Goal: Download file/media

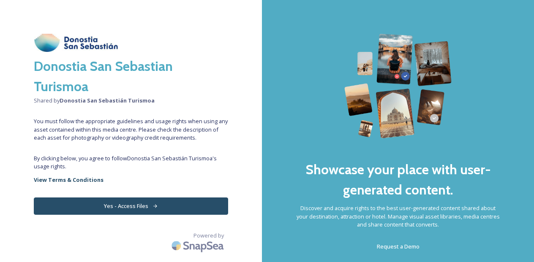
click at [138, 204] on button "Yes - Access Files" at bounding box center [131, 206] width 194 height 17
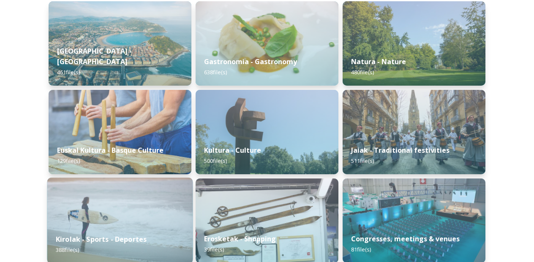
scroll to position [139, 0]
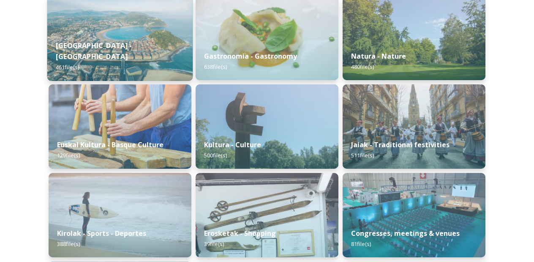
click at [95, 49] on div "[GEOGRAPHIC_DATA] - San Sebastian 461 file(s)" at bounding box center [120, 56] width 146 height 49
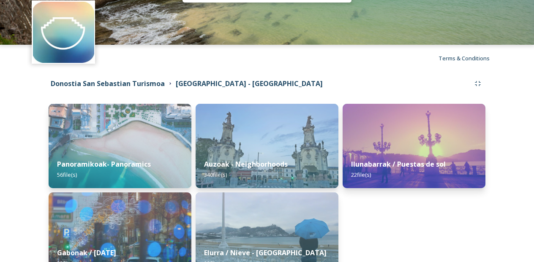
scroll to position [85, 0]
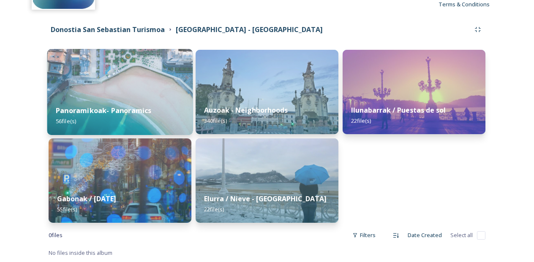
click at [129, 93] on img at bounding box center [120, 92] width 146 height 86
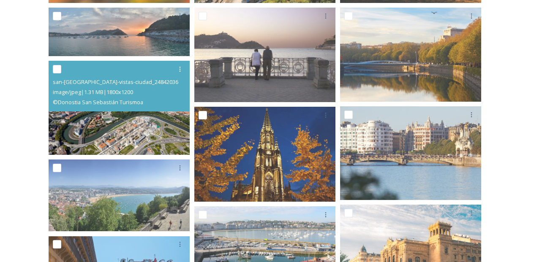
scroll to position [252, 0]
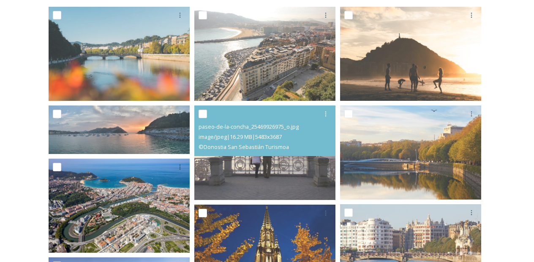
scroll to position [0, 0]
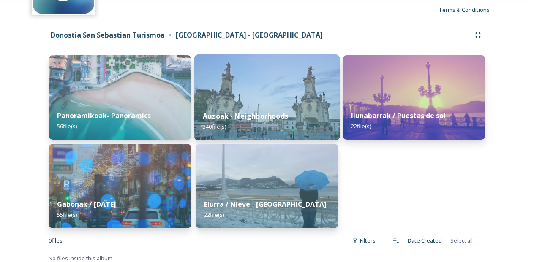
scroll to position [82, 0]
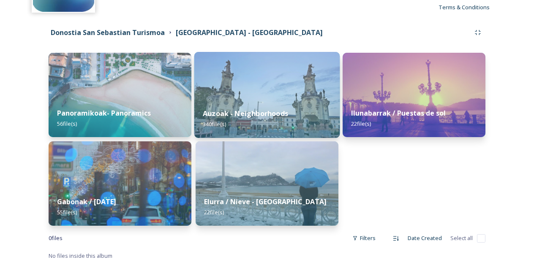
click at [234, 118] on strong "Auzoak - Neighborhoods" at bounding box center [245, 113] width 85 height 9
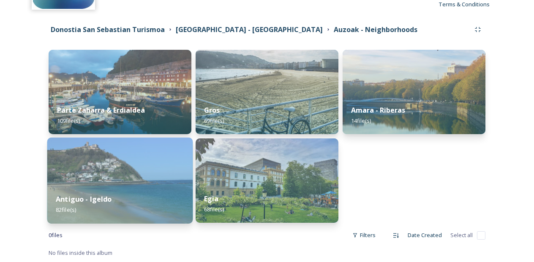
scroll to position [85, 0]
click at [111, 193] on div "Antiguo - Igeldo 82 file(s)" at bounding box center [120, 205] width 146 height 38
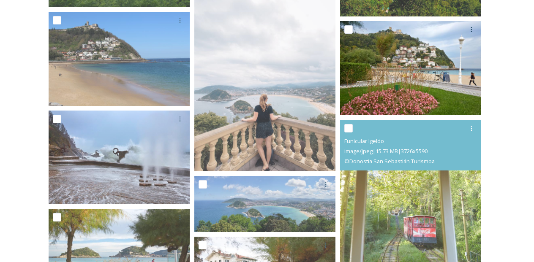
scroll to position [935, 0]
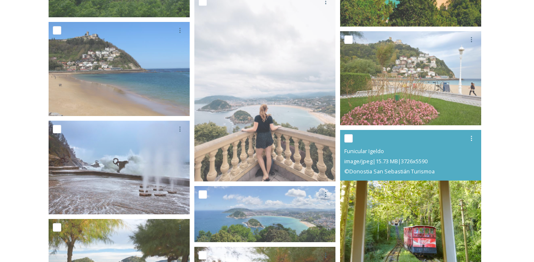
click at [347, 134] on input "checkbox" at bounding box center [348, 138] width 8 height 8
checkbox input "true"
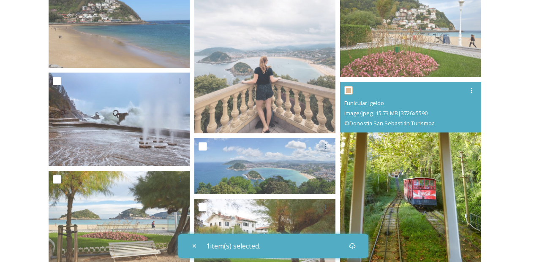
scroll to position [990, 0]
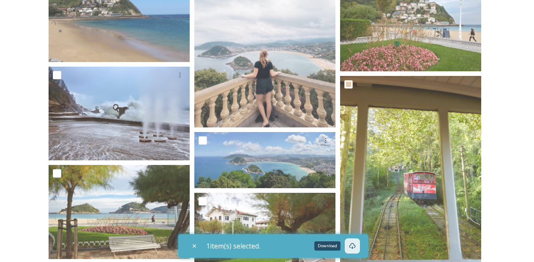
click at [356, 245] on icon at bounding box center [352, 246] width 7 height 7
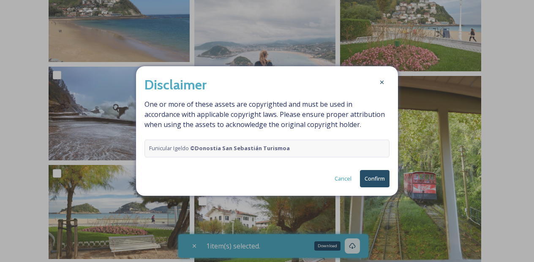
click at [378, 183] on button "Confirm" at bounding box center [375, 178] width 30 height 17
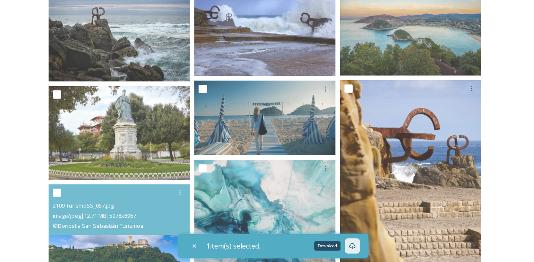
scroll to position [0, 0]
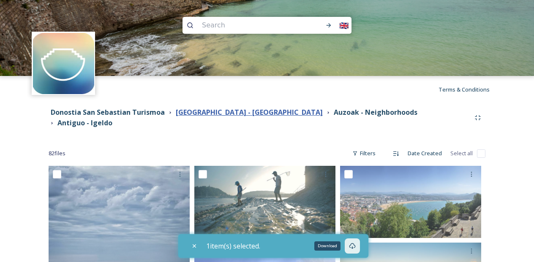
click at [243, 115] on strong "[GEOGRAPHIC_DATA] - [GEOGRAPHIC_DATA]" at bounding box center [249, 112] width 147 height 9
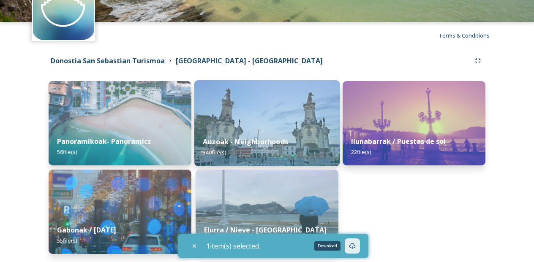
scroll to position [85, 0]
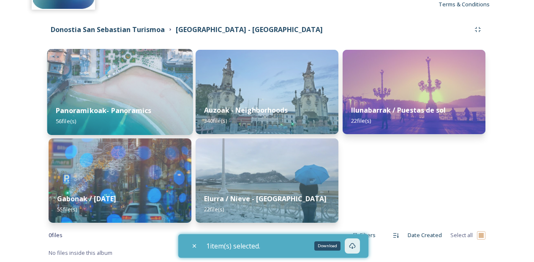
click at [184, 115] on div "Panoramikoak- Panoramics 56 file(s)" at bounding box center [120, 116] width 146 height 38
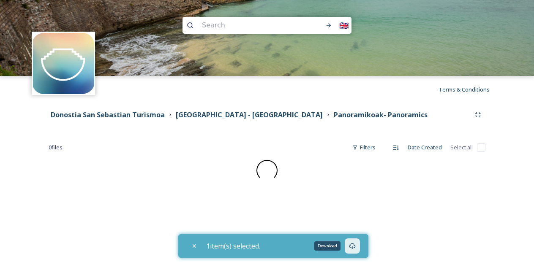
checkbox input "false"
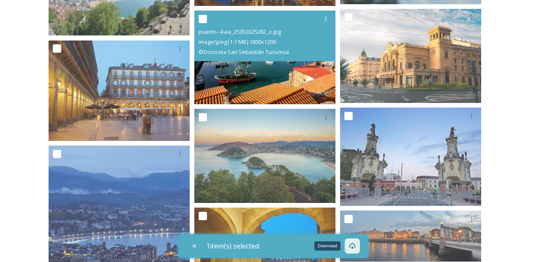
scroll to position [450, 0]
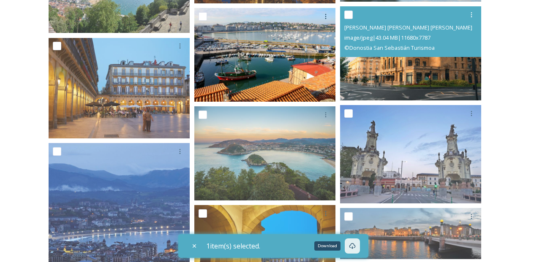
click at [345, 16] on input "checkbox" at bounding box center [348, 15] width 8 height 8
checkbox input "true"
click at [470, 12] on icon at bounding box center [471, 14] width 7 height 7
click at [456, 47] on span "Download" at bounding box center [462, 50] width 26 height 8
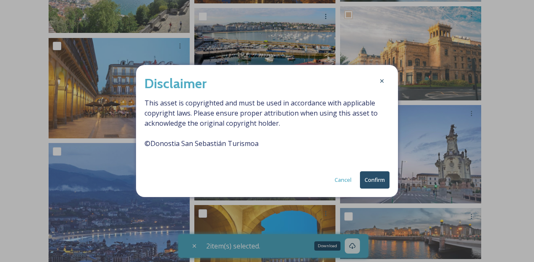
click at [378, 179] on button "Confirm" at bounding box center [375, 179] width 30 height 17
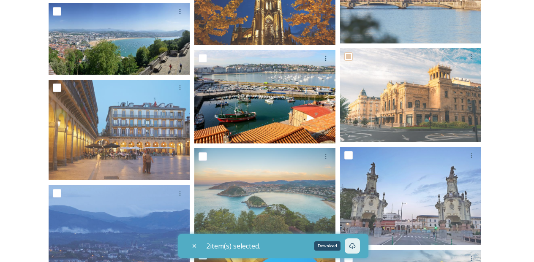
scroll to position [409, 0]
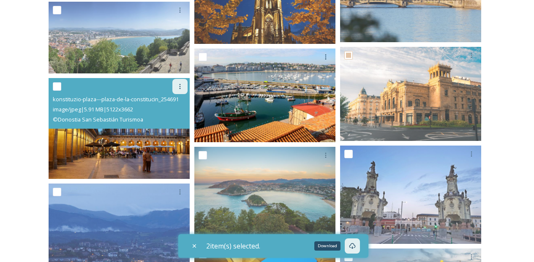
click at [183, 88] on icon at bounding box center [180, 86] width 7 height 7
click at [172, 118] on span "Download" at bounding box center [170, 122] width 26 height 8
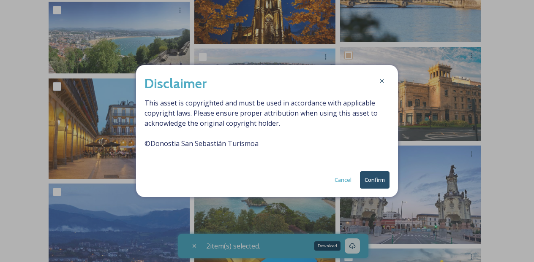
click at [375, 182] on button "Confirm" at bounding box center [375, 179] width 30 height 17
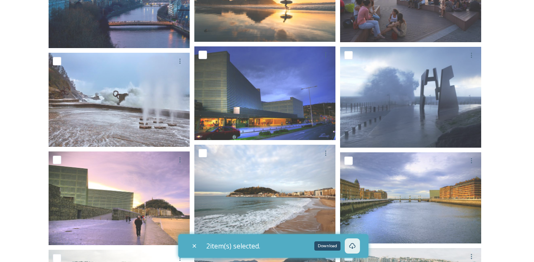
scroll to position [1074, 0]
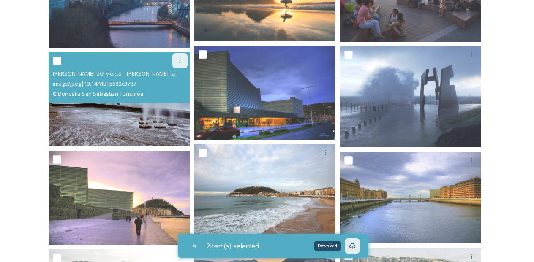
click at [177, 61] on icon at bounding box center [180, 60] width 7 height 7
click at [179, 95] on span "Download" at bounding box center [170, 96] width 26 height 8
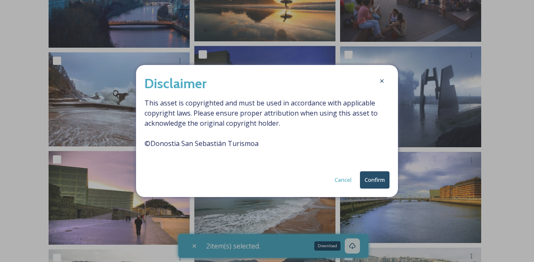
drag, startPoint x: 375, startPoint y: 181, endPoint x: 356, endPoint y: 183, distance: 19.1
click at [376, 182] on button "Confirm" at bounding box center [375, 179] width 30 height 17
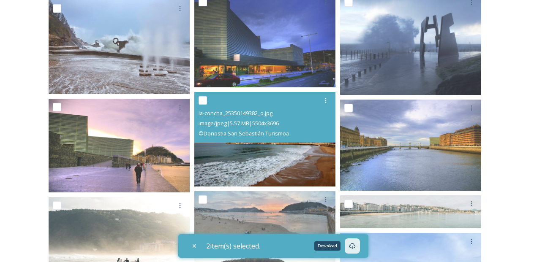
scroll to position [1127, 0]
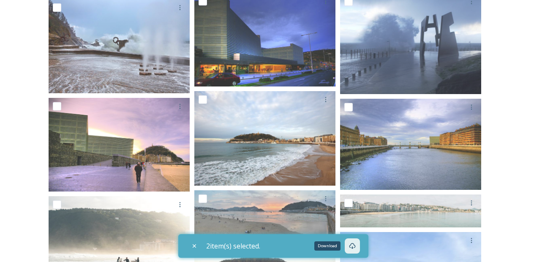
click at [25, 160] on div "Shared by: Donostia San Sebastián Turismoa Donostia San Sebastian Turismoa [GEO…" at bounding box center [267, 25] width 534 height 2099
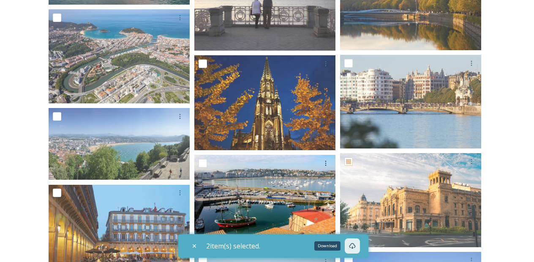
scroll to position [0, 0]
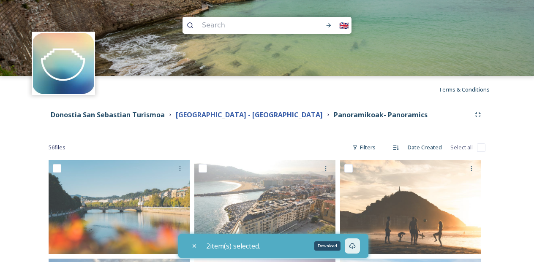
click at [228, 117] on strong "[GEOGRAPHIC_DATA] - [GEOGRAPHIC_DATA]" at bounding box center [249, 114] width 147 height 9
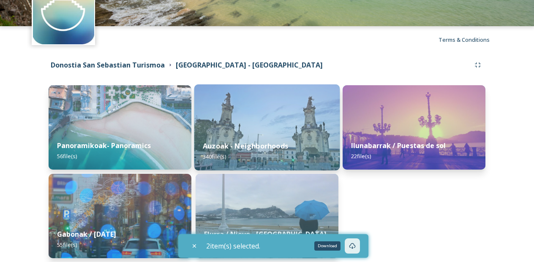
scroll to position [57, 0]
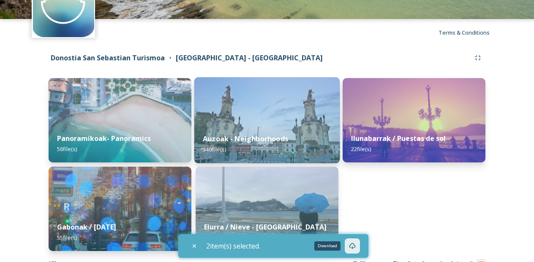
click at [246, 138] on strong "Auzoak - Neighborhoods" at bounding box center [245, 138] width 85 height 9
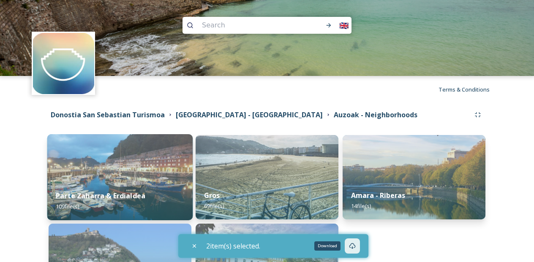
scroll to position [2, 0]
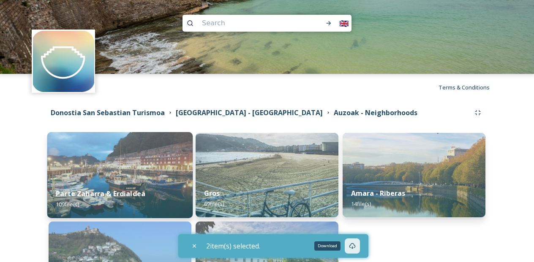
click at [131, 197] on strong "Parte Zaharra & Erdialdea" at bounding box center [101, 193] width 90 height 9
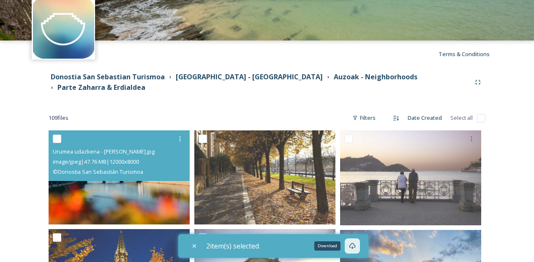
scroll to position [117, 0]
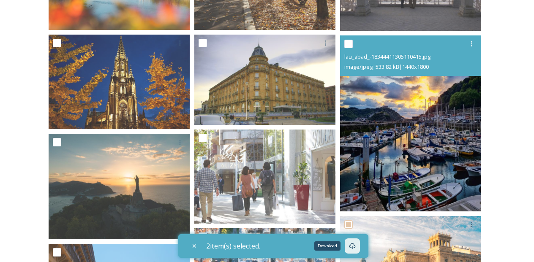
scroll to position [232, 0]
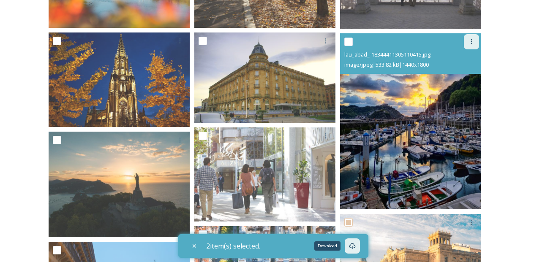
click at [474, 38] on icon at bounding box center [471, 41] width 7 height 7
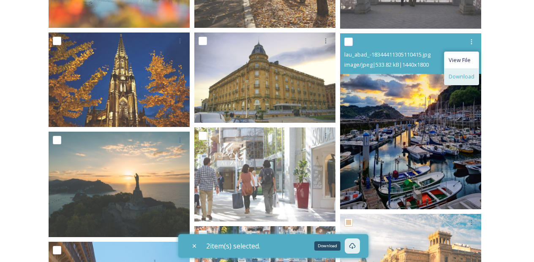
click at [460, 73] on span "Download" at bounding box center [462, 77] width 26 height 8
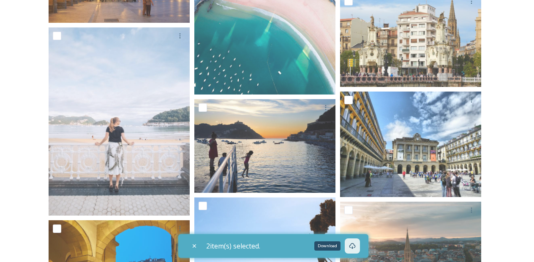
scroll to position [557, 0]
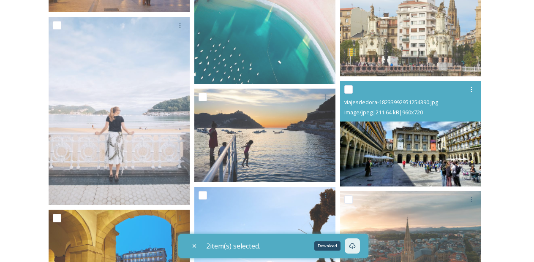
click at [428, 160] on img at bounding box center [410, 134] width 141 height 106
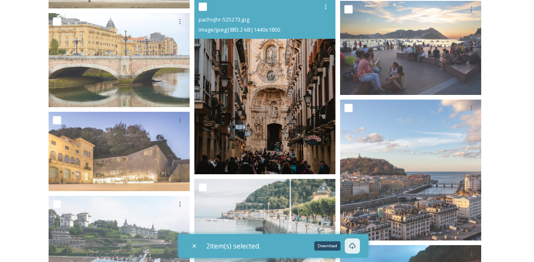
scroll to position [1679, 0]
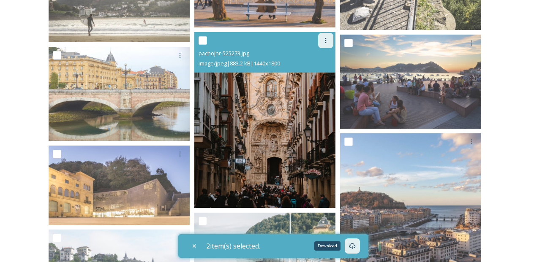
click at [326, 37] on icon at bounding box center [325, 40] width 7 height 7
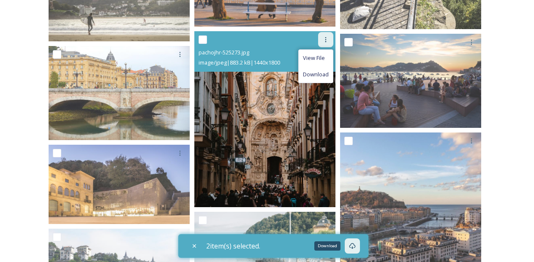
scroll to position [1646, 0]
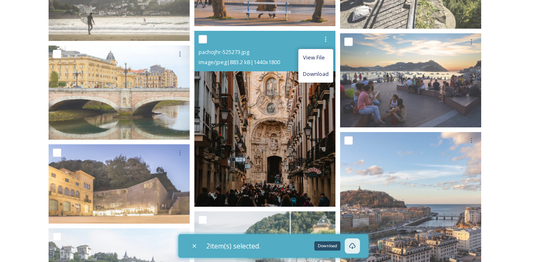
click at [313, 70] on span "Download" at bounding box center [316, 74] width 26 height 8
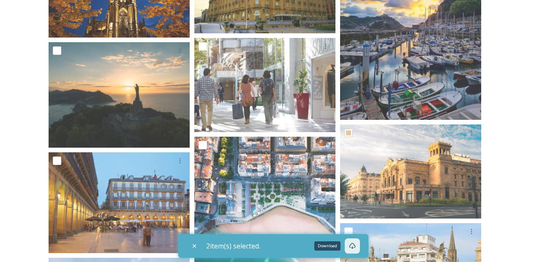
scroll to position [319, 0]
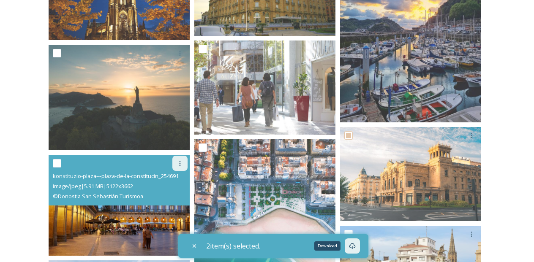
click at [181, 160] on icon at bounding box center [180, 163] width 7 height 7
click at [171, 194] on span "Download" at bounding box center [170, 198] width 26 height 8
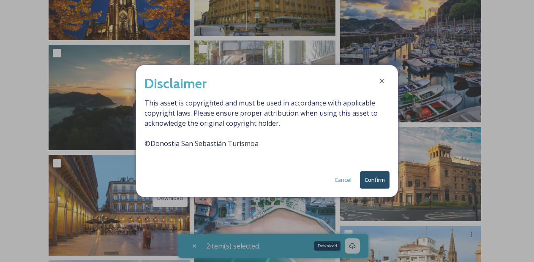
click at [379, 178] on button "Confirm" at bounding box center [375, 179] width 30 height 17
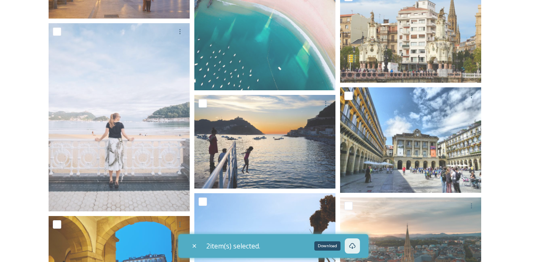
scroll to position [607, 0]
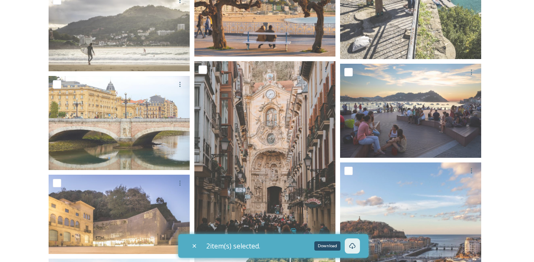
scroll to position [1619, 0]
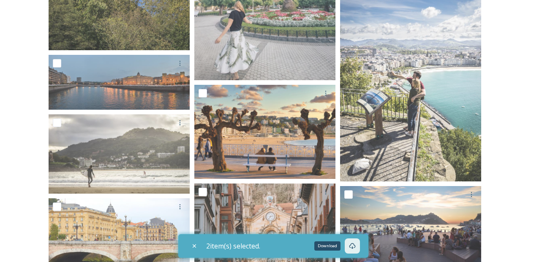
scroll to position [1490, 0]
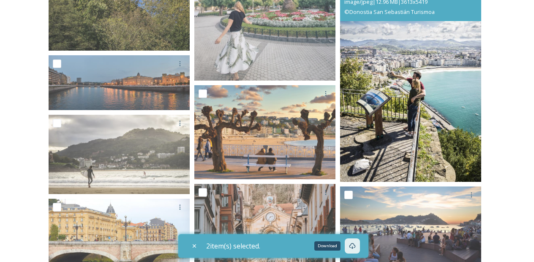
click at [411, 94] on img at bounding box center [410, 76] width 141 height 212
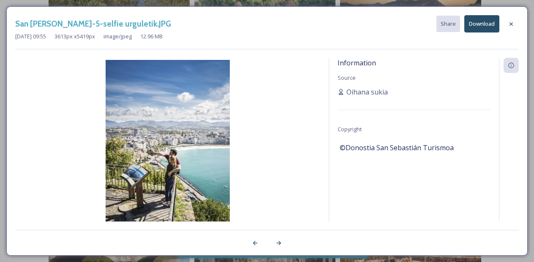
scroll to position [1492, 0]
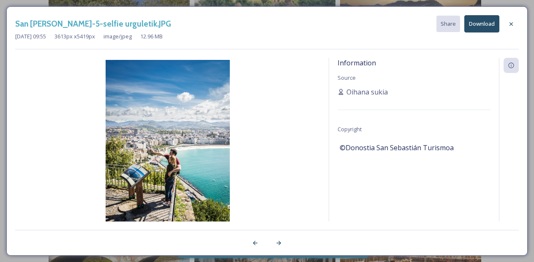
click at [165, 166] on img at bounding box center [167, 153] width 305 height 186
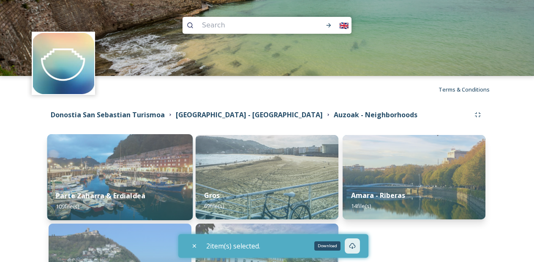
click at [144, 177] on img at bounding box center [120, 177] width 146 height 86
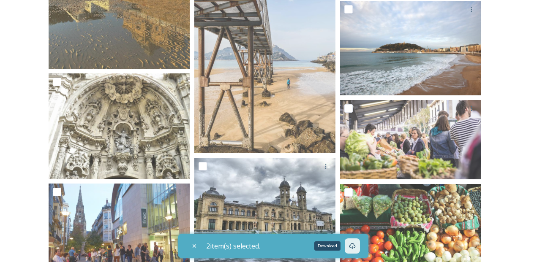
scroll to position [2530, 0]
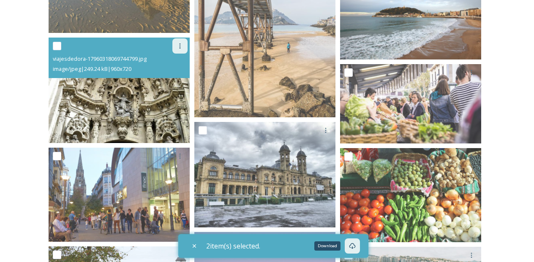
click at [185, 41] on div at bounding box center [179, 45] width 15 height 15
click at [180, 77] on span "Download" at bounding box center [170, 81] width 26 height 8
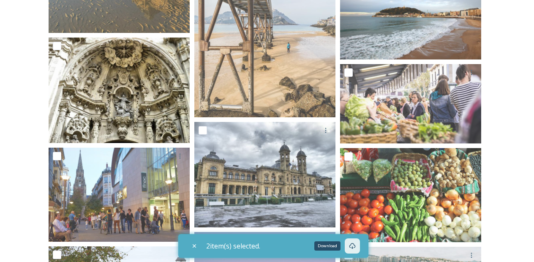
click at [496, 103] on div "Donostia San Sebastian Turismoa [GEOGRAPHIC_DATA] - [GEOGRAPHIC_DATA] - Neighbo…" at bounding box center [267, 211] width 470 height 5277
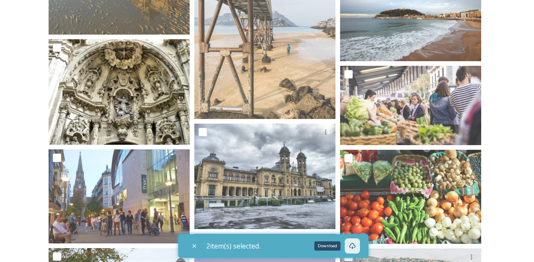
scroll to position [2529, 0]
click at [499, 100] on div "Donostia San Sebastian Turismoa [GEOGRAPHIC_DATA] - [GEOGRAPHIC_DATA] - Neighbo…" at bounding box center [267, 212] width 470 height 5277
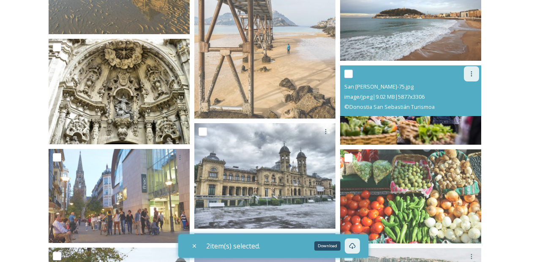
click at [469, 71] on icon at bounding box center [471, 74] width 7 height 7
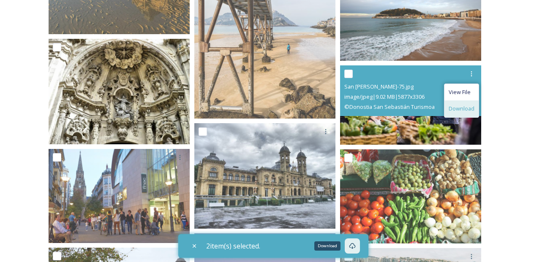
click at [462, 105] on span "Download" at bounding box center [462, 109] width 26 height 8
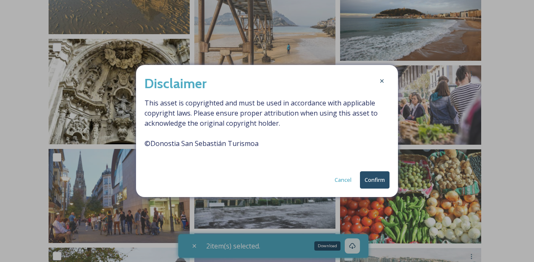
click at [375, 178] on button "Confirm" at bounding box center [375, 179] width 30 height 17
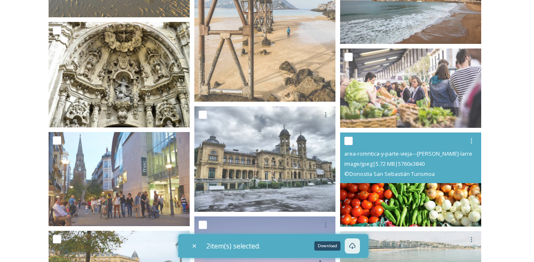
scroll to position [2545, 0]
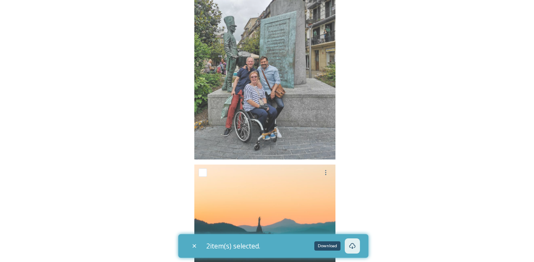
scroll to position [5112, 0]
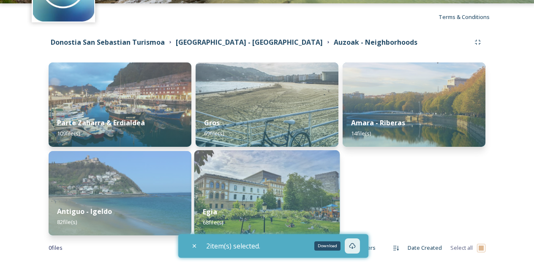
scroll to position [85, 0]
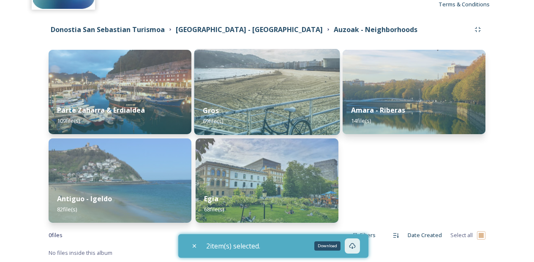
click at [268, 110] on div "Gros 69 file(s)" at bounding box center [267, 116] width 146 height 38
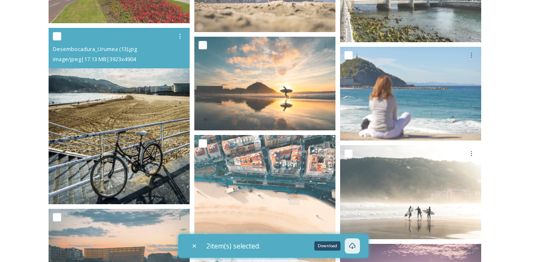
scroll to position [724, 0]
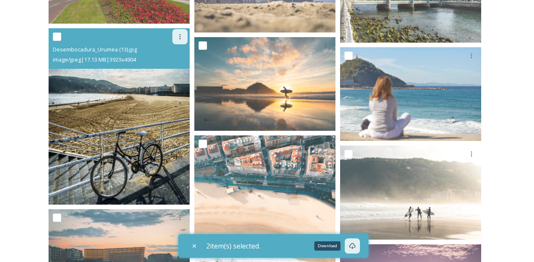
click at [177, 39] on icon at bounding box center [180, 36] width 7 height 7
click at [171, 69] on span "Download" at bounding box center [170, 72] width 26 height 8
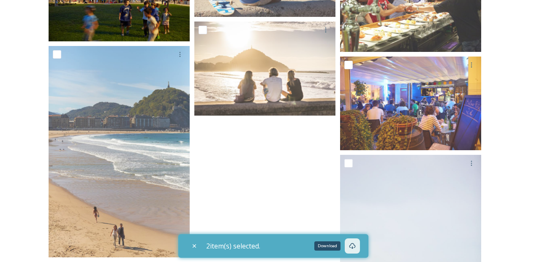
scroll to position [2546, 0]
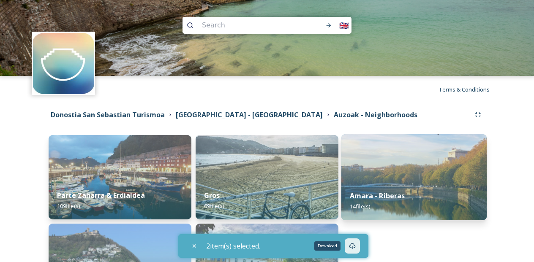
click at [379, 203] on div "Amara - Riberas 14 file(s)" at bounding box center [414, 201] width 146 height 38
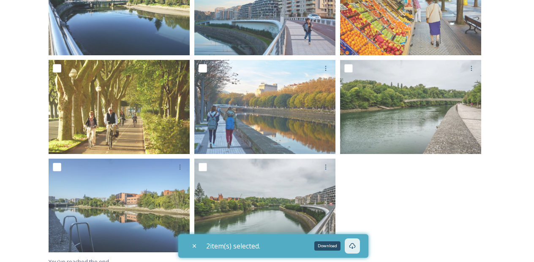
scroll to position [405, 0]
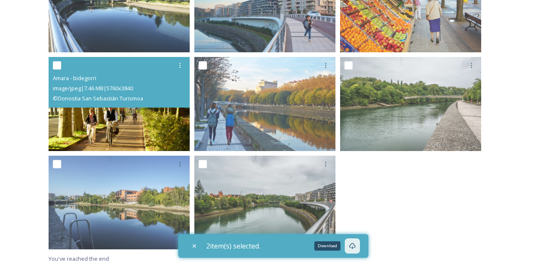
click at [133, 114] on img at bounding box center [119, 104] width 141 height 94
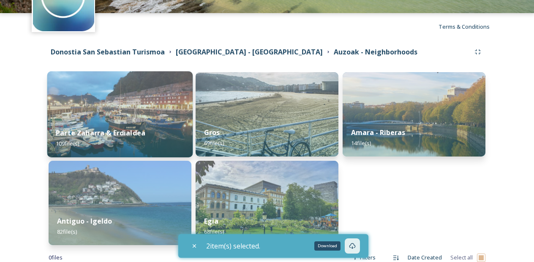
scroll to position [85, 0]
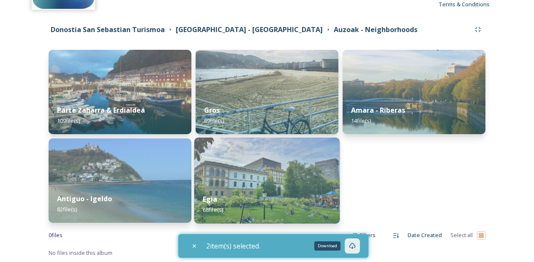
click at [257, 190] on div "Egia 68 file(s)" at bounding box center [267, 204] width 146 height 38
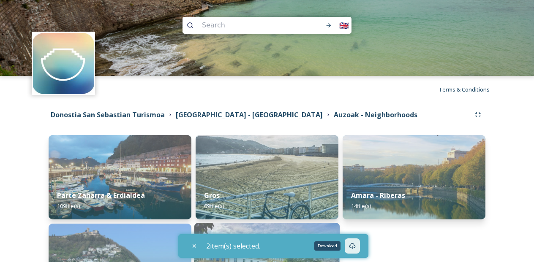
click at [257, 190] on div "🇬🇧 Terms & Conditions Shared by: Donostia San Sebastián Turismoa [GEOGRAPHIC_DA…" at bounding box center [267, 174] width 534 height 348
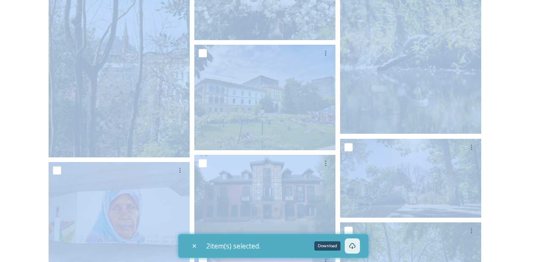
scroll to position [225, 0]
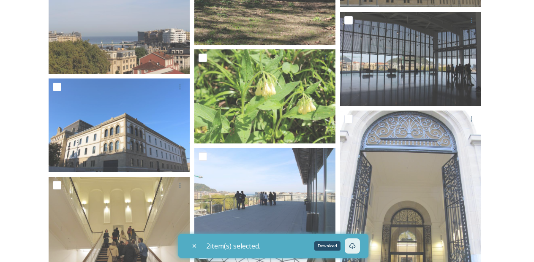
scroll to position [856, 0]
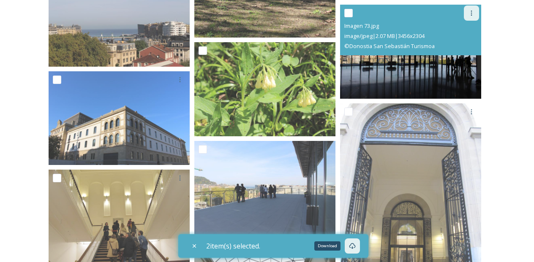
click at [472, 10] on icon at bounding box center [471, 13] width 7 height 7
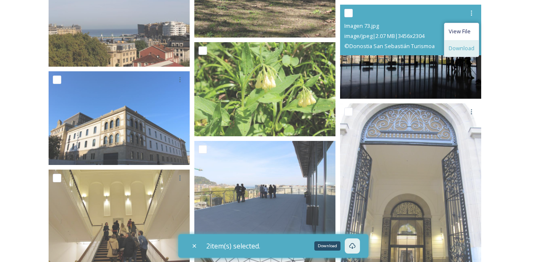
click at [467, 44] on span "Download" at bounding box center [462, 48] width 26 height 8
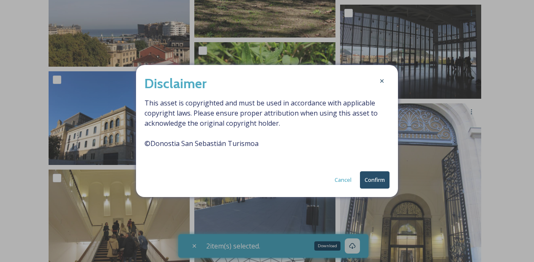
click at [373, 182] on button "Confirm" at bounding box center [375, 179] width 30 height 17
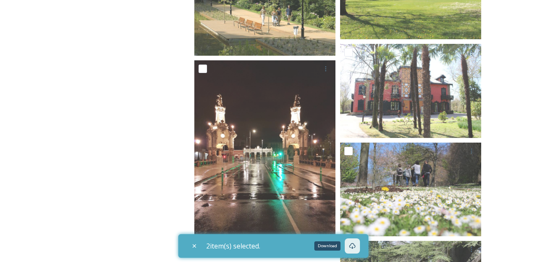
scroll to position [2983, 0]
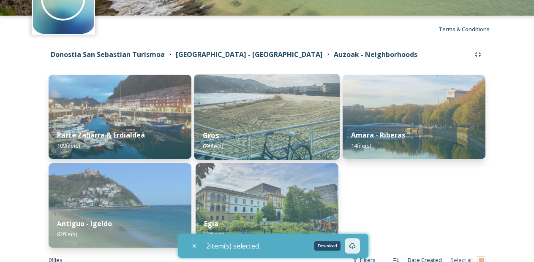
scroll to position [85, 0]
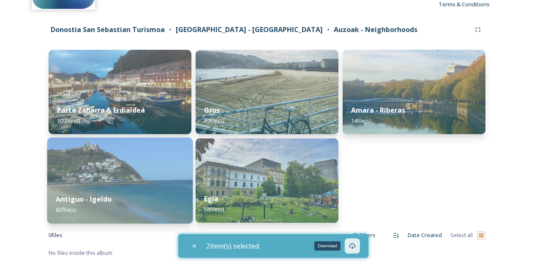
click at [153, 179] on img at bounding box center [120, 181] width 146 height 86
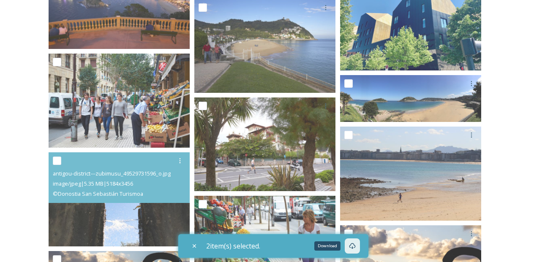
scroll to position [2140, 0]
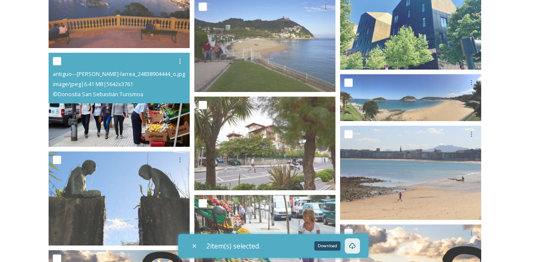
click at [108, 109] on img at bounding box center [119, 100] width 141 height 94
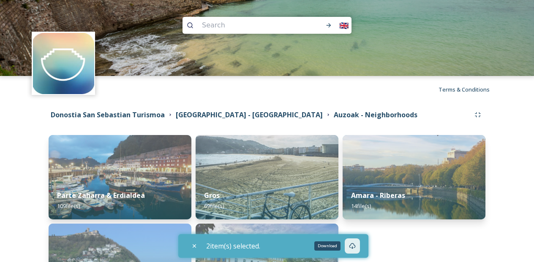
scroll to position [85, 0]
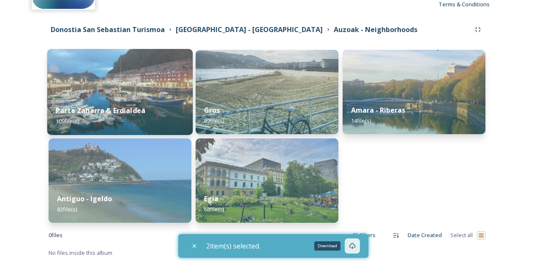
click at [104, 101] on div "Parte Zaharra & Erdialdea 109 file(s)" at bounding box center [120, 116] width 146 height 38
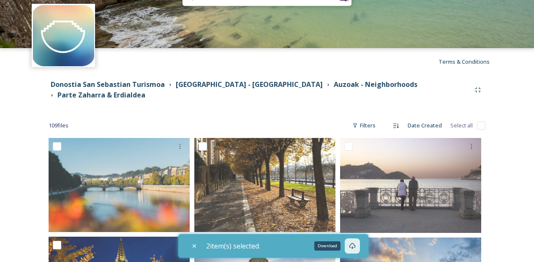
scroll to position [32, 0]
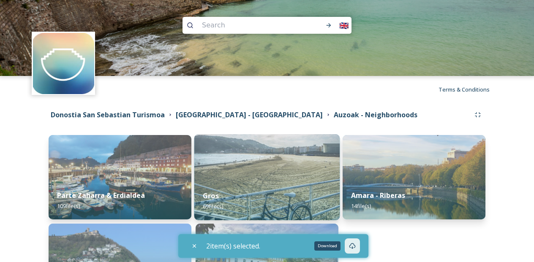
scroll to position [85, 0]
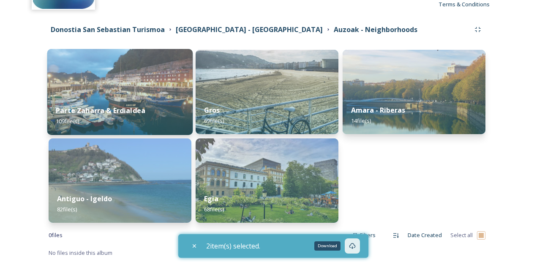
click at [153, 106] on div "Parte Zaharra & Erdialdea 109 file(s)" at bounding box center [120, 116] width 146 height 38
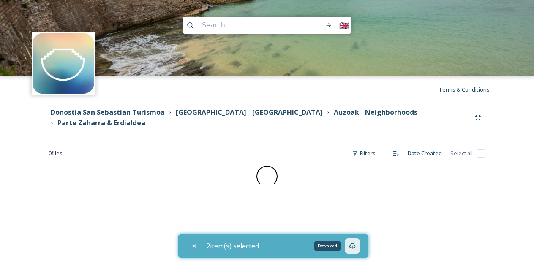
checkbox input "false"
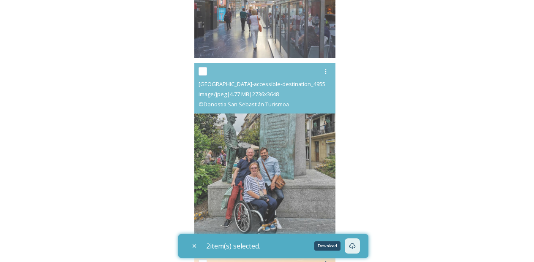
scroll to position [5112, 0]
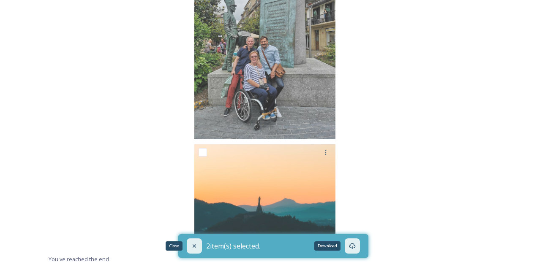
click at [195, 246] on icon at bounding box center [194, 246] width 3 height 3
checkbox input "false"
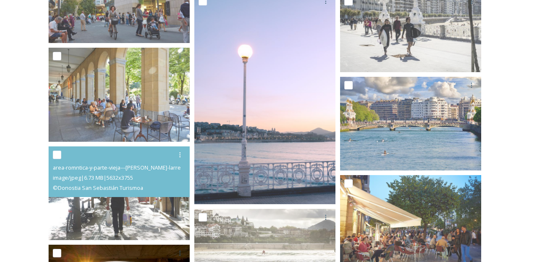
scroll to position [3964, 0]
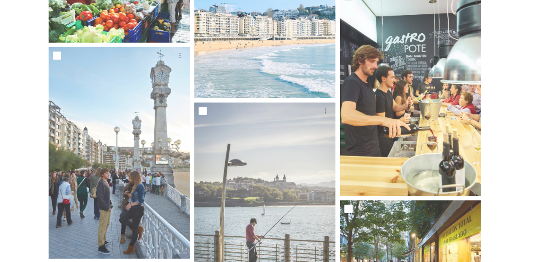
scroll to position [3554, 0]
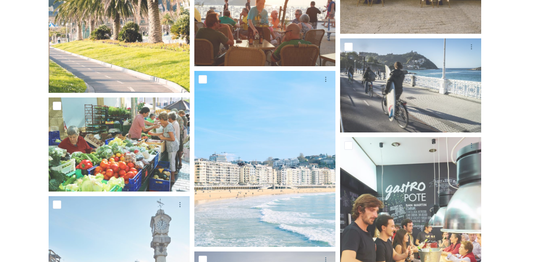
scroll to position [3346, 0]
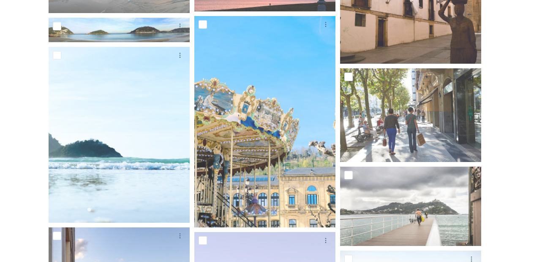
scroll to position [2907, 0]
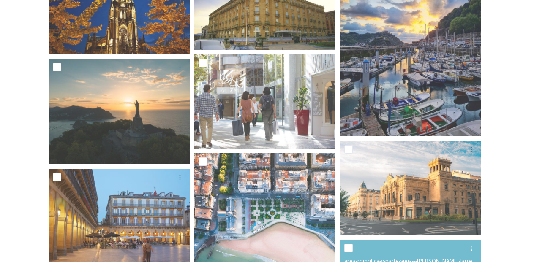
scroll to position [0, 0]
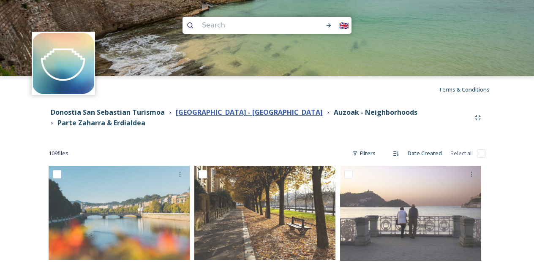
click at [234, 114] on strong "[GEOGRAPHIC_DATA] - [GEOGRAPHIC_DATA]" at bounding box center [249, 112] width 147 height 9
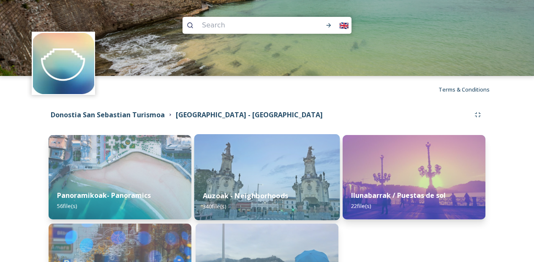
scroll to position [85, 0]
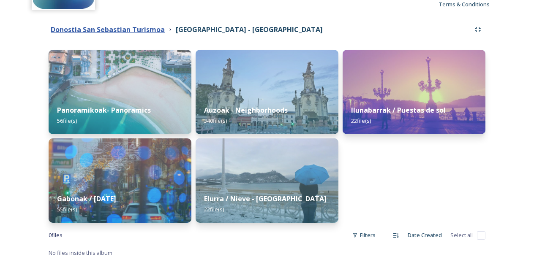
click at [147, 31] on strong "Donostia San Sebastian Turismoa" at bounding box center [108, 29] width 114 height 9
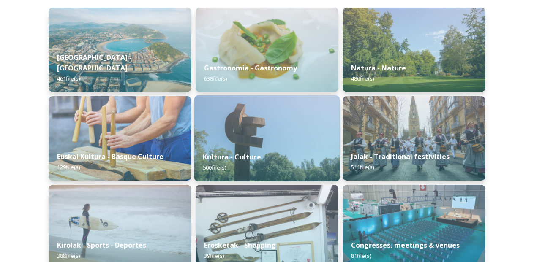
scroll to position [129, 0]
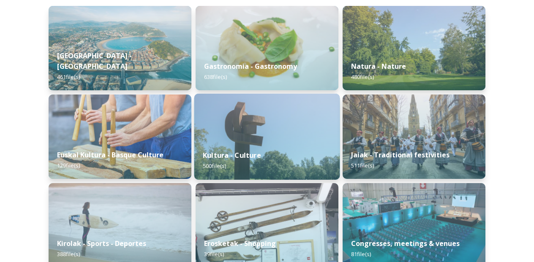
click at [265, 141] on img at bounding box center [267, 137] width 146 height 86
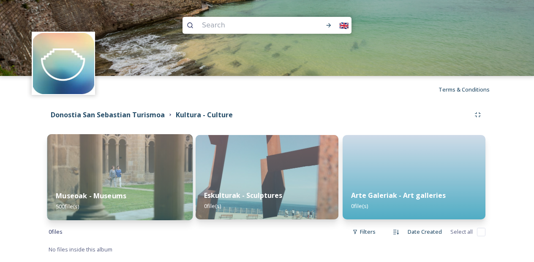
click at [153, 190] on div "Museoak - Museums 500 file(s)" at bounding box center [120, 201] width 146 height 38
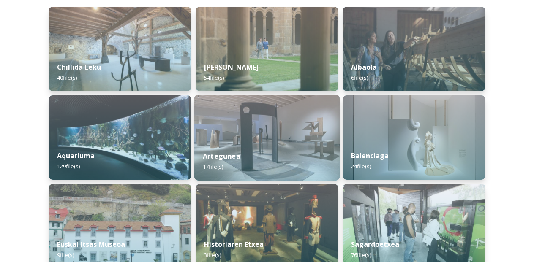
scroll to position [126, 0]
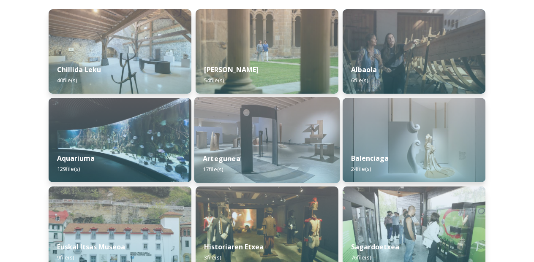
click at [245, 53] on img at bounding box center [267, 51] width 143 height 84
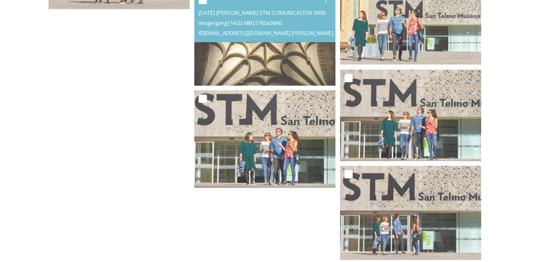
scroll to position [1923, 0]
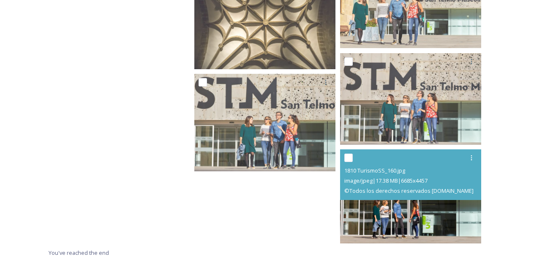
click at [351, 157] on input "checkbox" at bounding box center [348, 158] width 8 height 8
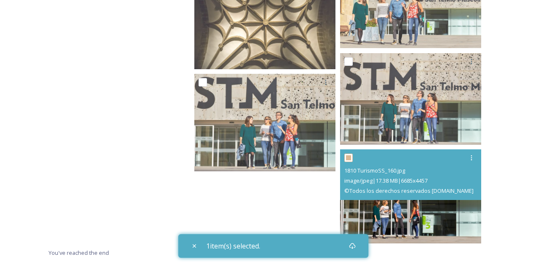
click at [351, 157] on input "checkbox" at bounding box center [348, 158] width 8 height 8
checkbox input "false"
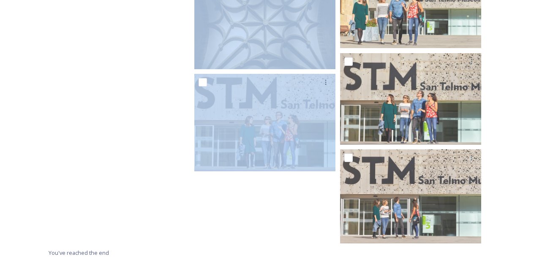
drag, startPoint x: 173, startPoint y: 221, endPoint x: 163, endPoint y: 224, distance: 10.6
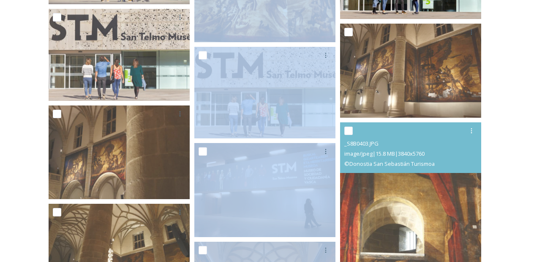
scroll to position [1213, 0]
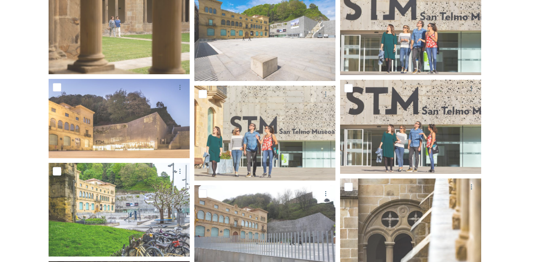
scroll to position [466, 0]
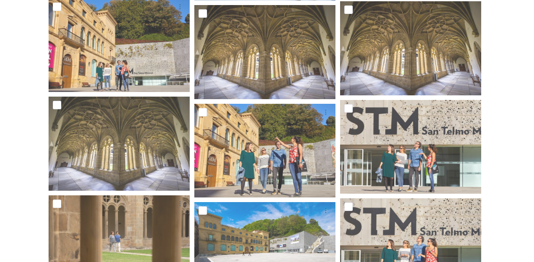
scroll to position [244, 0]
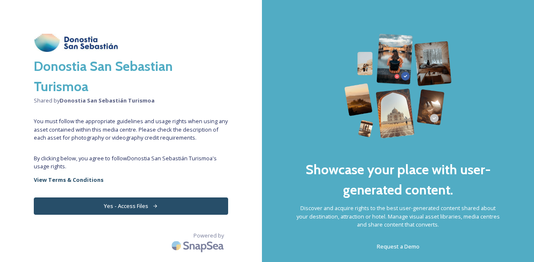
scroll to position [0, 0]
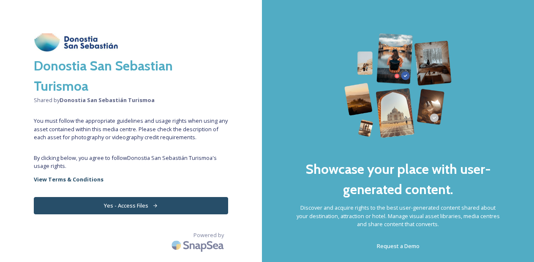
click at [133, 209] on button "Yes - Access Files" at bounding box center [131, 205] width 194 height 17
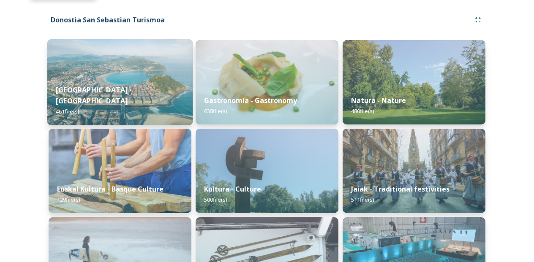
scroll to position [139, 0]
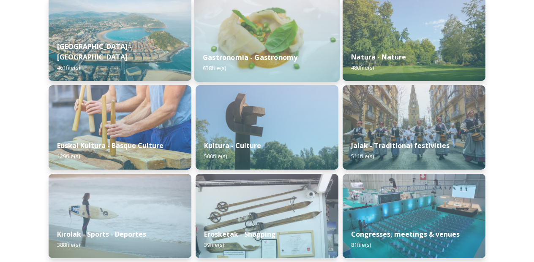
click at [231, 58] on strong "Gastronomia - Gastronomy" at bounding box center [250, 57] width 95 height 9
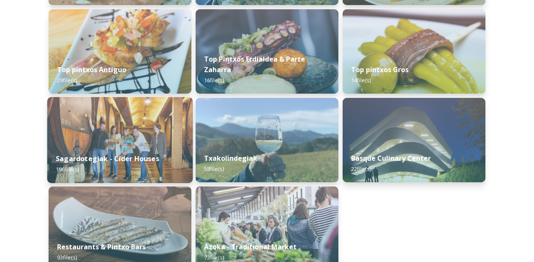
scroll to position [263, 0]
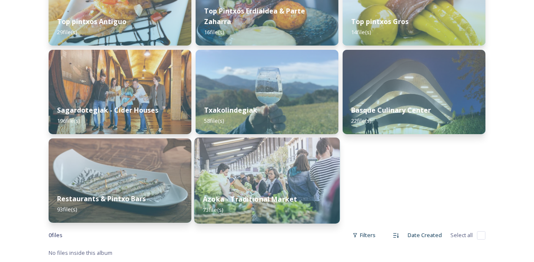
click at [257, 196] on strong "Azoka - Traditional Market" at bounding box center [250, 199] width 94 height 9
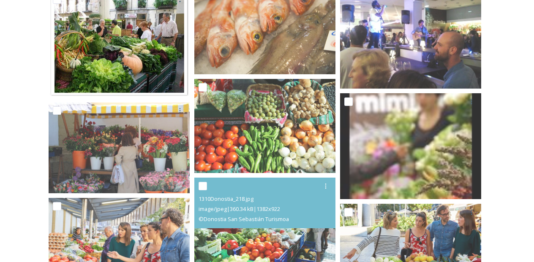
scroll to position [2166, 0]
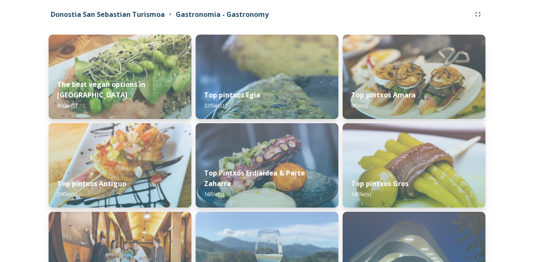
scroll to position [101, 0]
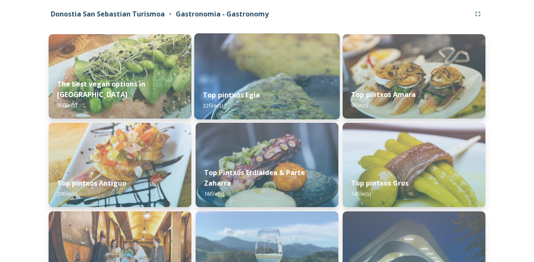
click at [261, 95] on div "Top pintxos Egia 32 file(s)" at bounding box center [267, 100] width 146 height 38
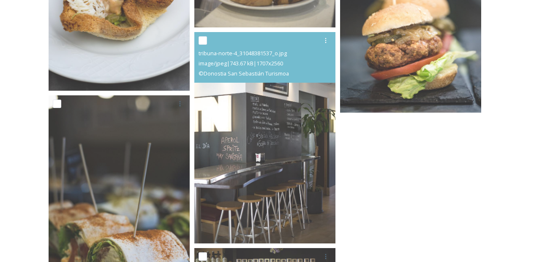
scroll to position [1930, 0]
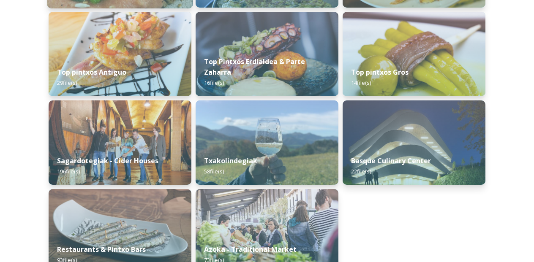
scroll to position [263, 0]
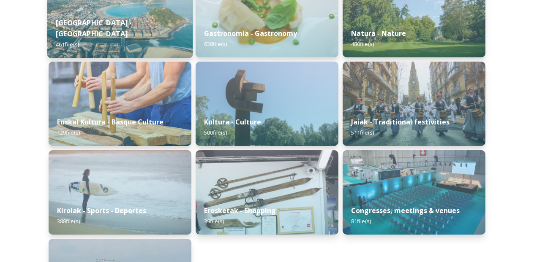
scroll to position [110, 0]
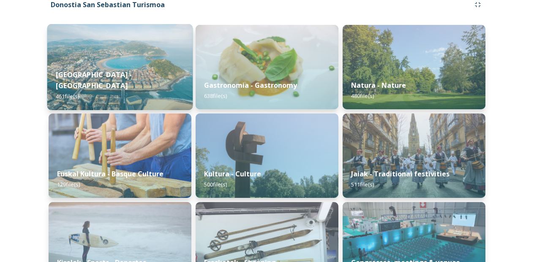
click at [120, 83] on strong "[GEOGRAPHIC_DATA] - [GEOGRAPHIC_DATA]" at bounding box center [94, 80] width 76 height 20
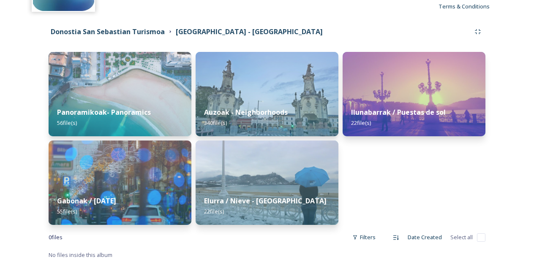
scroll to position [85, 0]
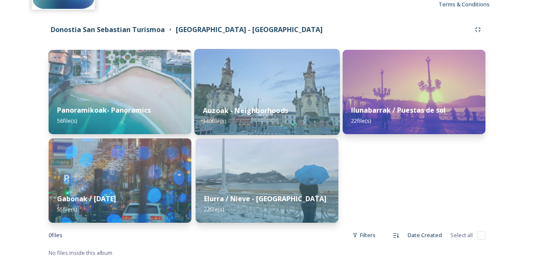
click at [265, 102] on div "Auzoak - Neighborhoods 340 file(s)" at bounding box center [267, 116] width 146 height 38
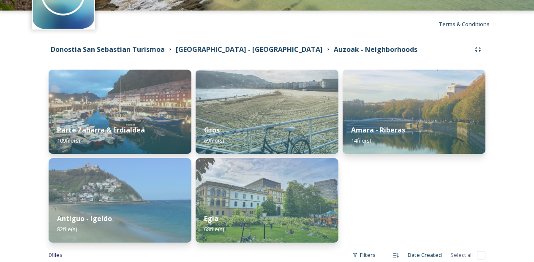
scroll to position [85, 0]
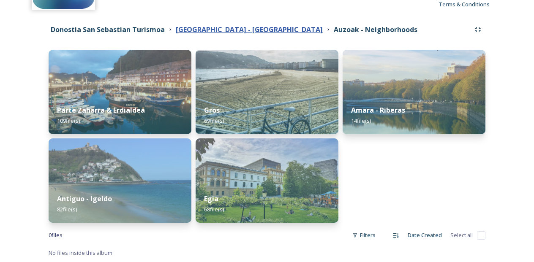
click at [202, 33] on strong "[GEOGRAPHIC_DATA] - [GEOGRAPHIC_DATA]" at bounding box center [249, 29] width 147 height 9
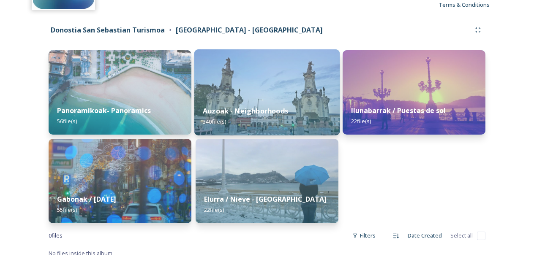
scroll to position [85, 0]
